Goal: Browse casually

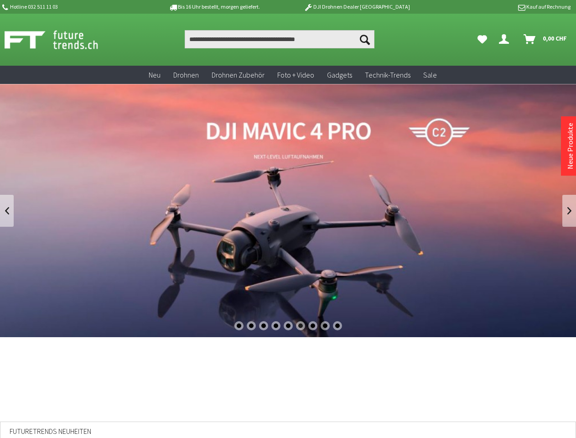
click at [238, 326] on div "1" at bounding box center [238, 325] width 9 height 9
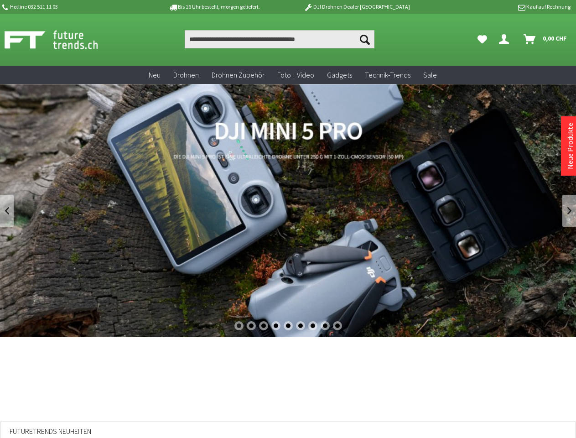
click at [251, 326] on div "2" at bounding box center [251, 325] width 9 height 9
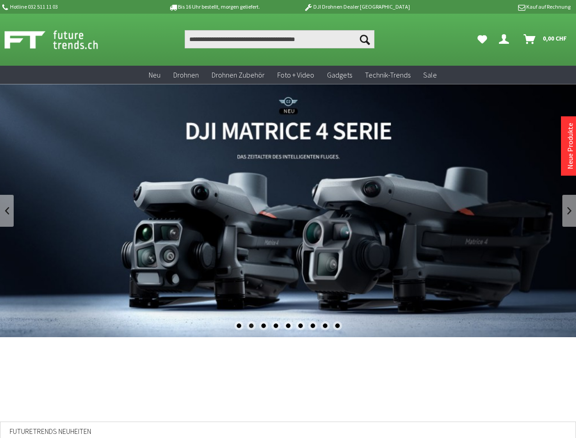
click at [263, 326] on div "3" at bounding box center [263, 325] width 9 height 9
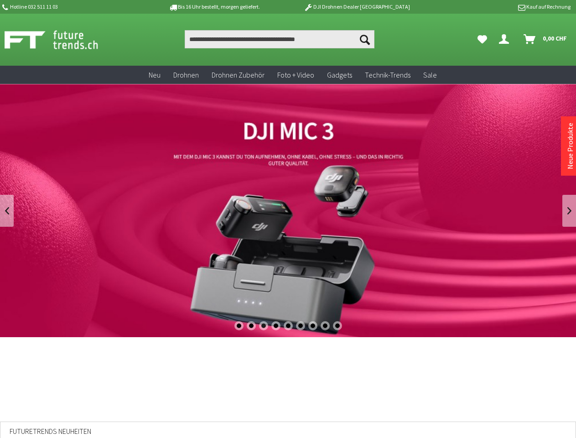
click at [275, 326] on div "4" at bounding box center [275, 325] width 9 height 9
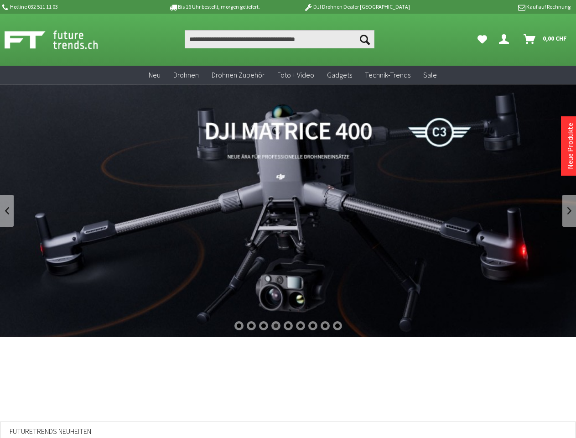
click at [288, 326] on div "5" at bounding box center [288, 325] width 9 height 9
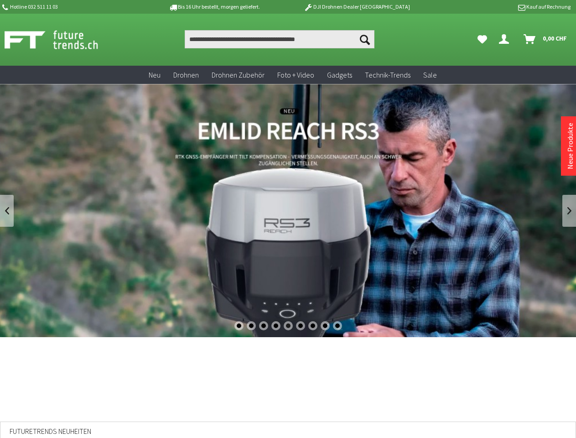
click at [300, 326] on div "6" at bounding box center [300, 325] width 9 height 9
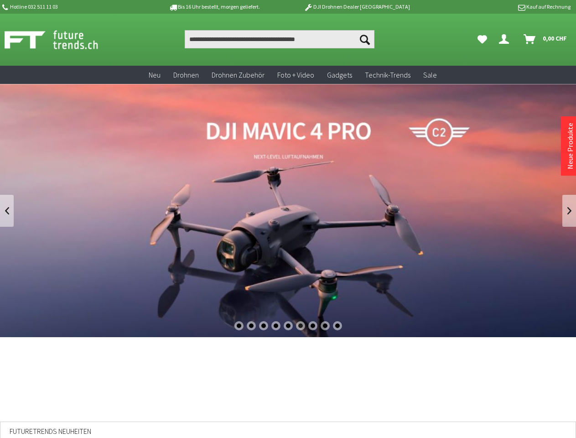
click at [313, 326] on div "7" at bounding box center [312, 325] width 9 height 9
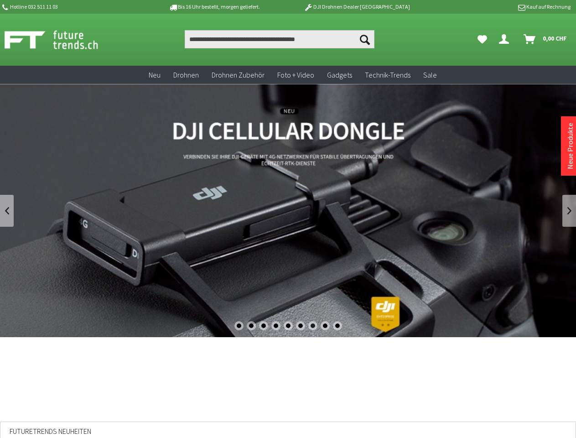
click at [325, 326] on div "8" at bounding box center [325, 325] width 9 height 9
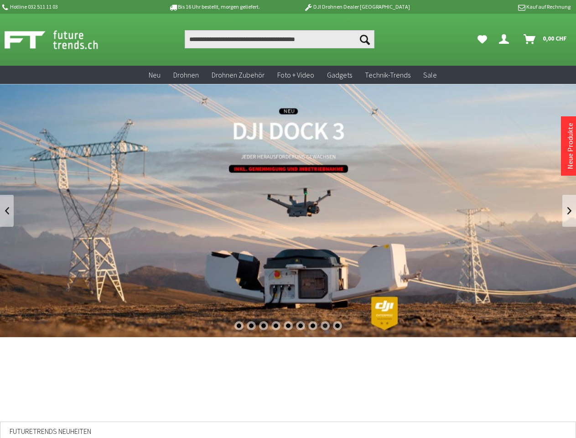
click at [337, 326] on div "9" at bounding box center [337, 325] width 9 height 9
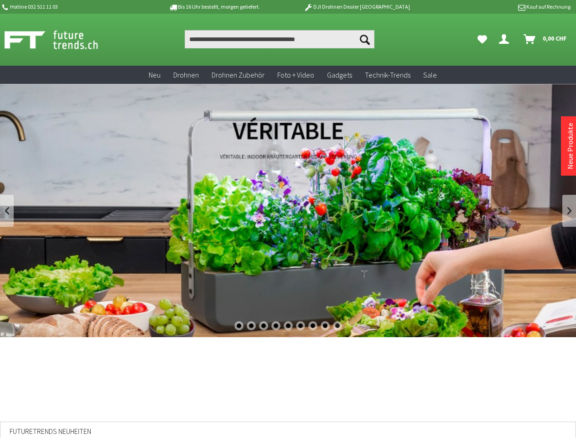
click at [7, 211] on link at bounding box center [7, 211] width 14 height 32
